Goal: Task Accomplishment & Management: Manage account settings

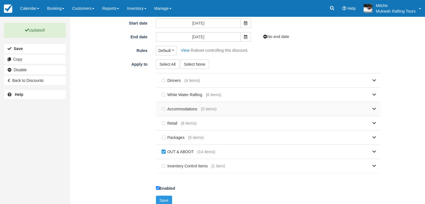
scroll to position [97, 0]
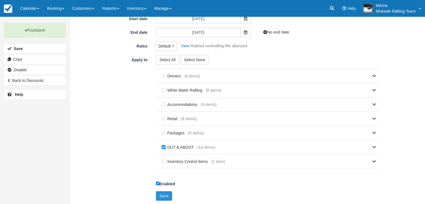
click at [162, 195] on button "Save" at bounding box center [164, 195] width 16 height 9
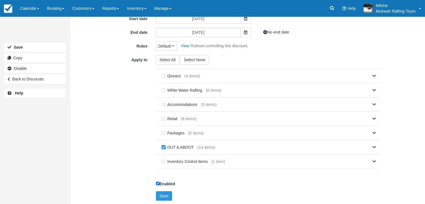
click at [104, 75] on div "Apply to Select All Select None Dinners (4 items) Roasted Chicken Quarters Slow…" at bounding box center [229, 114] width 310 height 119
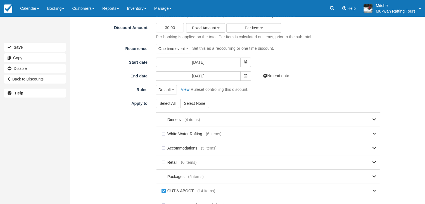
scroll to position [0, 0]
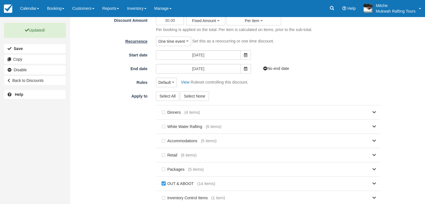
scroll to position [97, 0]
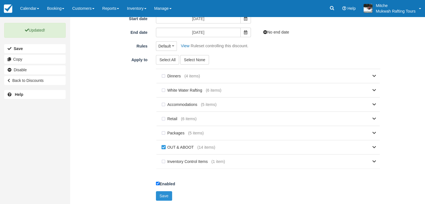
click at [163, 194] on button "Save" at bounding box center [164, 195] width 16 height 9
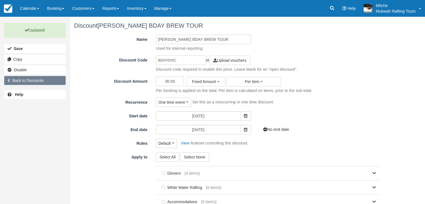
click at [32, 78] on link "Back to Discounts" at bounding box center [34, 80] width 61 height 9
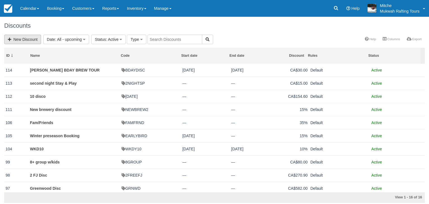
click at [25, 39] on link "New Discount" at bounding box center [22, 39] width 37 height 9
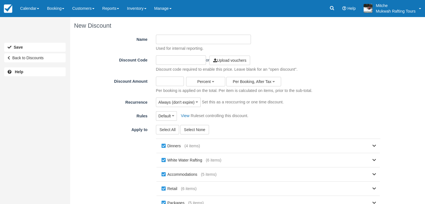
click at [169, 39] on input "Name" at bounding box center [203, 39] width 95 height 9
type input "a"
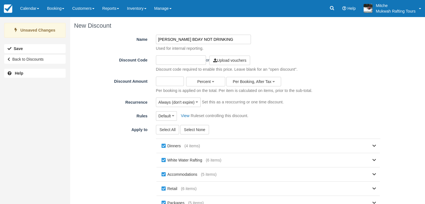
type input "[PERSON_NAME] BDAY NOT DRINKING"
click at [168, 67] on p "Discount code required to enable this price. Leave blank for an "open discount"." at bounding box center [227, 69] width 142 height 6
click at [169, 61] on input "text" at bounding box center [181, 59] width 50 height 9
type input "PARTPOOPR"
click at [178, 82] on input "Discount Amount" at bounding box center [170, 80] width 28 height 9
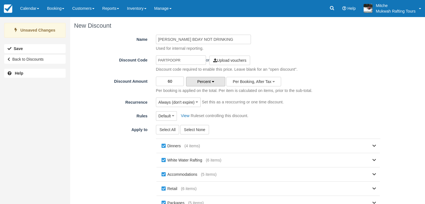
type input "60"
click at [205, 82] on span "Percent" at bounding box center [203, 81] width 13 height 4
click at [213, 100] on link "Fixed Amount" at bounding box center [208, 100] width 44 height 8
click at [367, 76] on div "60 Fixed Amount Percent Fixed Amount Per Booking, After Tax Per item Per Bookin…" at bounding box center [268, 84] width 233 height 17
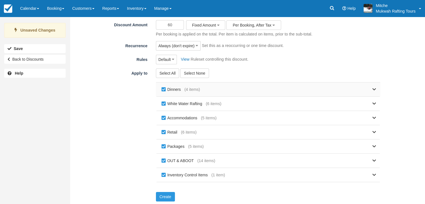
scroll to position [57, 0]
click at [164, 88] on label "Dinners" at bounding box center [172, 89] width 24 height 8
checkbox input "false"
click at [162, 104] on label "White Water Rafting" at bounding box center [183, 103] width 46 height 8
checkbox input "false"
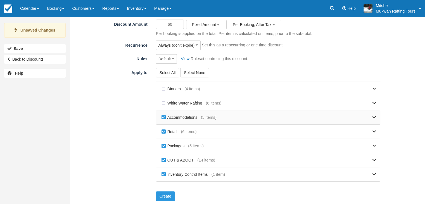
click at [163, 117] on label "Accommodations" at bounding box center [180, 117] width 41 height 8
checkbox input "false"
click at [164, 128] on label "Retail" at bounding box center [170, 131] width 21 height 8
checkbox input "false"
click at [164, 142] on label "Packages" at bounding box center [174, 146] width 28 height 8
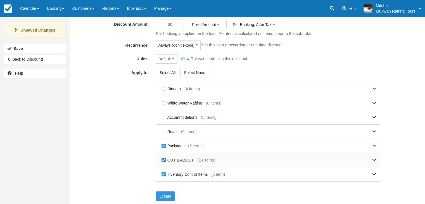
checkbox input "false"
click at [163, 172] on label "Inventory Control Items" at bounding box center [185, 174] width 51 height 8
checkbox input "false"
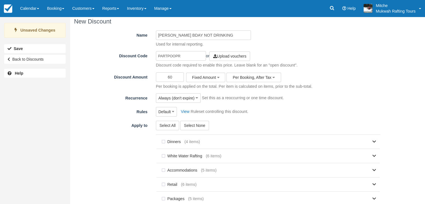
scroll to position [1, 0]
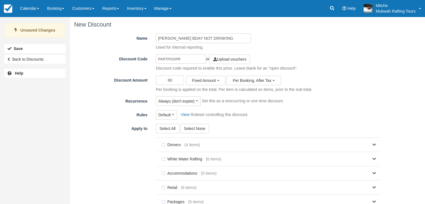
click at [191, 92] on div "Name ADAM BDAY NOT DRINKING Used for internal reporting. Discount Code PARTPOOP…" at bounding box center [229, 146] width 310 height 227
click at [190, 97] on button "Always (don't expire)" at bounding box center [178, 100] width 45 height 9
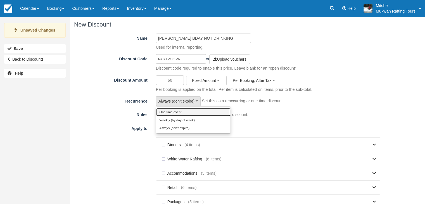
click at [178, 111] on link "One time event" at bounding box center [193, 112] width 74 height 8
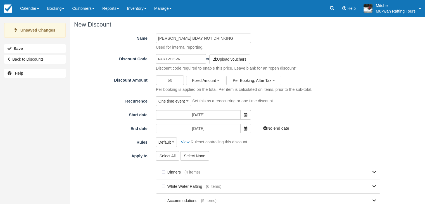
scroll to position [0, 0]
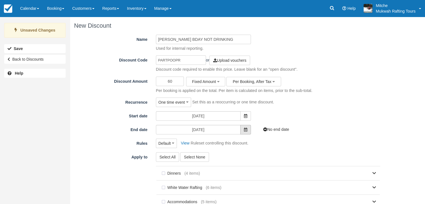
click at [243, 128] on span at bounding box center [245, 129] width 11 height 9
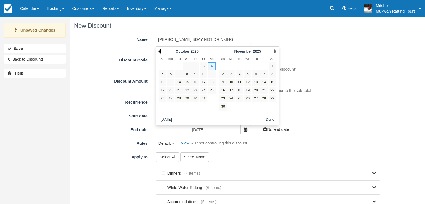
click at [160, 52] on link "Prev" at bounding box center [159, 51] width 2 height 4
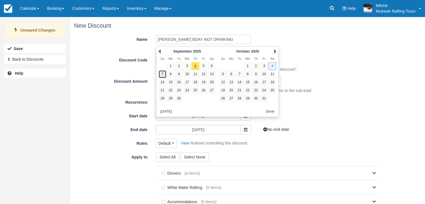
click at [164, 74] on link "7" at bounding box center [163, 74] width 8 height 8
type input "[DATE]"
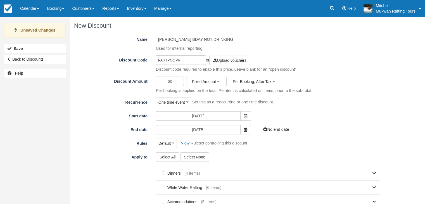
click at [347, 117] on div "Start date 09/04/25 Add end date" at bounding box center [229, 115] width 310 height 9
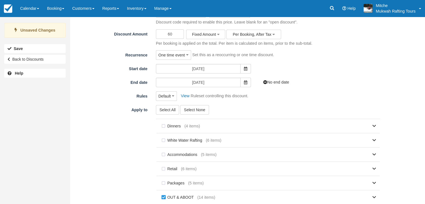
scroll to position [84, 0]
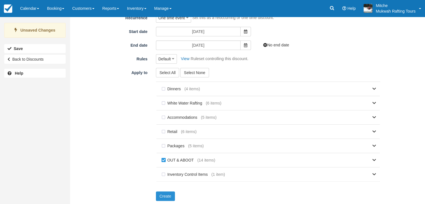
click at [169, 196] on button "Create" at bounding box center [165, 195] width 19 height 9
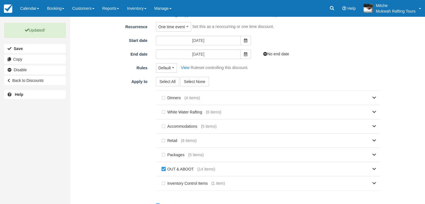
scroll to position [97, 0]
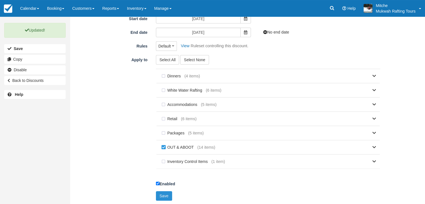
click at [162, 193] on button "Save" at bounding box center [164, 195] width 16 height 9
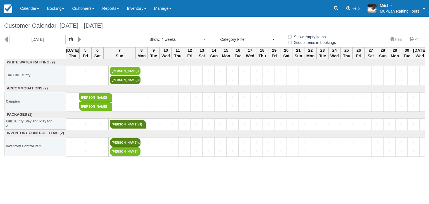
select select
click at [198, 23] on h1 "Customer Calendar September 04 - October 02 2025" at bounding box center [214, 25] width 420 height 7
click at [147, 10] on link "Inventory" at bounding box center [136, 8] width 27 height 17
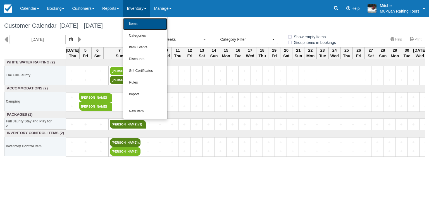
click at [147, 26] on link "Items" at bounding box center [145, 24] width 44 height 12
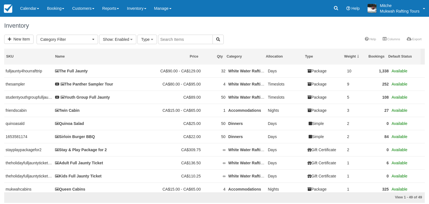
select select
click at [236, 61] on th "Category" at bounding box center [243, 57] width 39 height 16
click at [234, 56] on div "Category" at bounding box center [243, 56] width 35 height 5
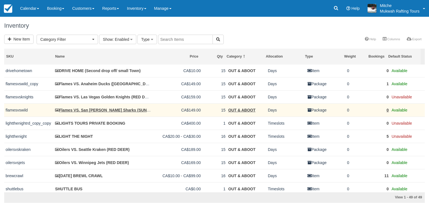
scroll to position [251, 0]
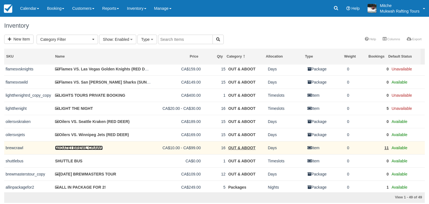
click at [89, 150] on link "[DATE] BREWL CRAWL" at bounding box center [79, 147] width 48 height 4
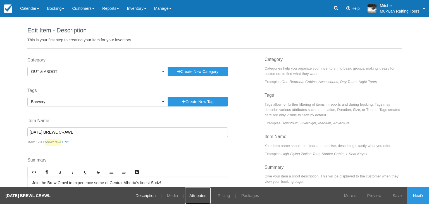
click at [201, 196] on link "Attributes" at bounding box center [197, 195] width 25 height 17
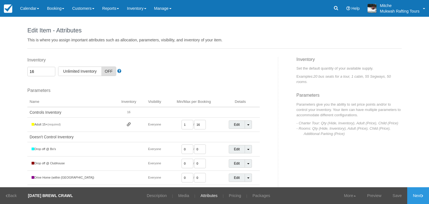
drag, startPoint x: 23, startPoint y: 73, endPoint x: 0, endPoint y: 71, distance: 23.5
click at [0, 71] on div "Edit Item - Description This is your first step to creating your item for your …" at bounding box center [214, 102] width 429 height 170
type input "20"
click at [228, 83] on div "Inventory 20 Unlimited ON Unlimited Inventory OFF This item is a Product Groupi…" at bounding box center [150, 134] width 255 height 154
drag, startPoint x: 198, startPoint y: 124, endPoint x: 184, endPoint y: 122, distance: 14.1
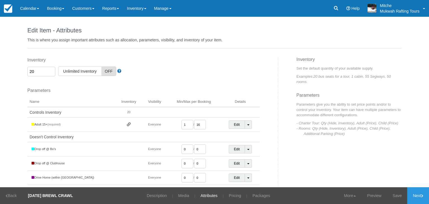
click at [184, 122] on td "1 / 16" at bounding box center [194, 125] width 54 height 14
type input "20"
click at [250, 75] on div "Inventory 20 Unlimited ON Unlimited Inventory OFF" at bounding box center [143, 66] width 232 height 19
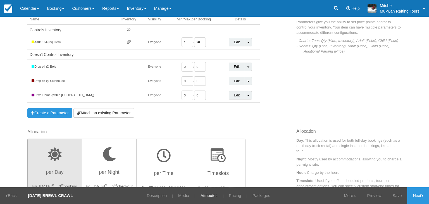
scroll to position [84, 0]
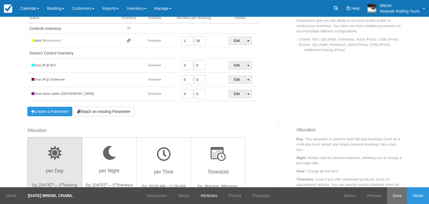
click at [390, 192] on link "Save" at bounding box center [397, 195] width 20 height 17
click at [414, 192] on link "Next" at bounding box center [418, 195] width 22 height 17
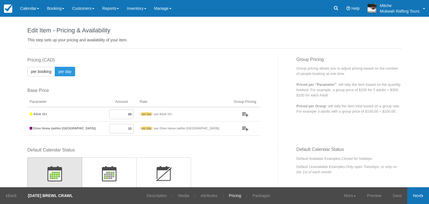
click at [413, 190] on link "Next" at bounding box center [418, 195] width 22 height 17
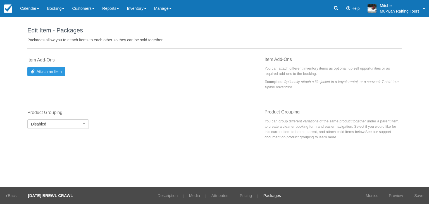
click at [186, 81] on div "Item Add-Ons Attach an Item Show Package Starting Price ON OFF $ CAD 0.00" at bounding box center [134, 72] width 223 height 30
